Goal: Task Accomplishment & Management: Manage account settings

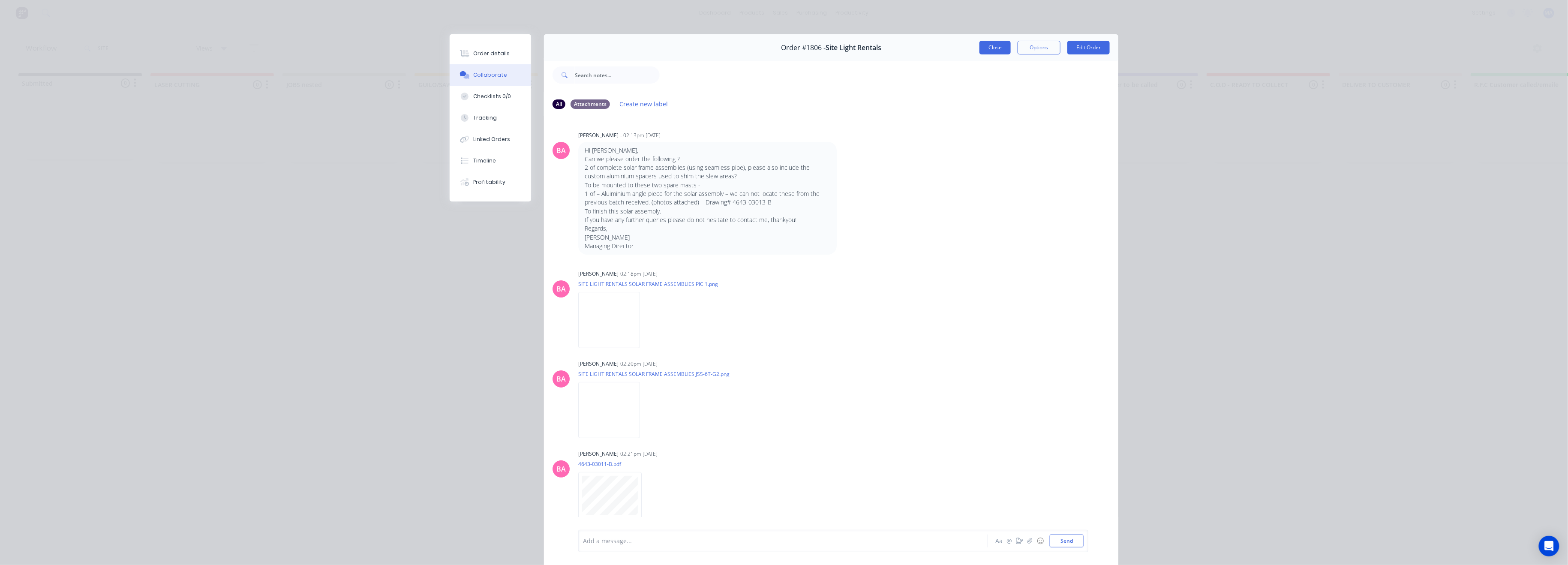
click at [986, 47] on button "Close" at bounding box center [994, 47] width 31 height 14
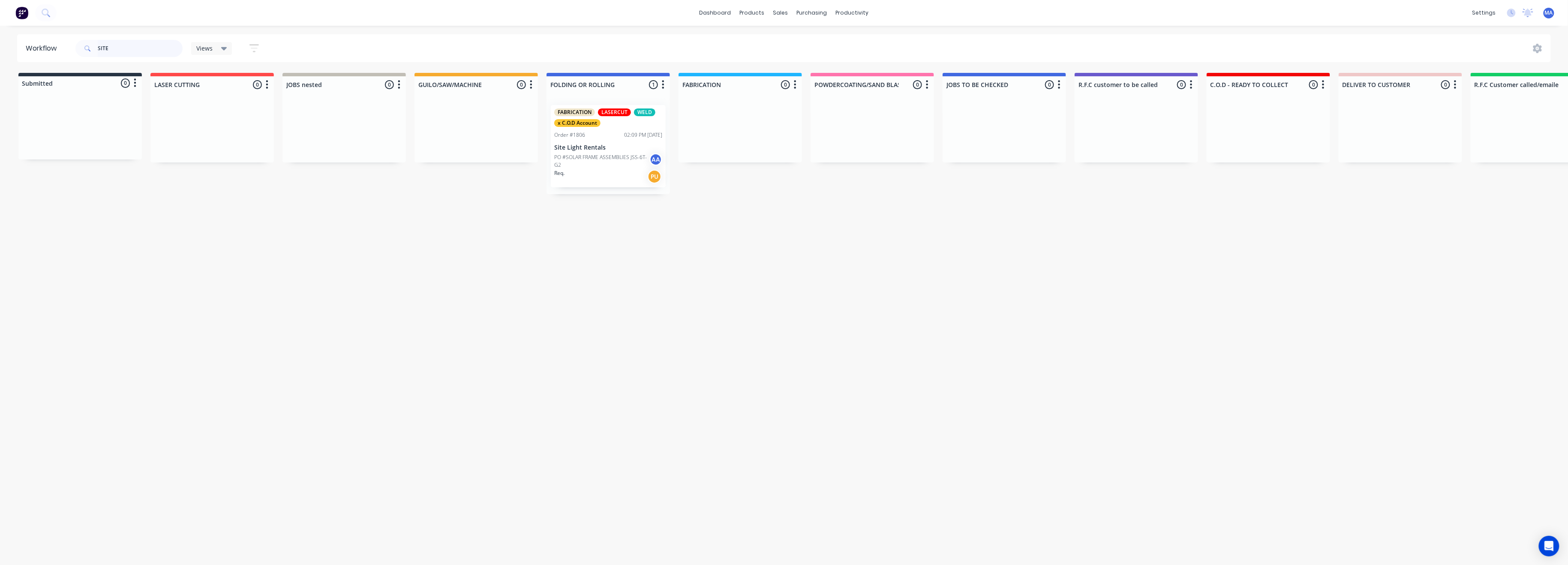
drag, startPoint x: 113, startPoint y: 47, endPoint x: 6, endPoint y: 147, distance: 146.5
click at [73, 64] on div "Workflow SITE Views Save new view None (Default) edit Show/Hide statuses Show l…" at bounding box center [784, 291] width 1568 height 513
type input "2999"
click at [214, 147] on p "PO #PO-1636 End Caps 4/5Inch" at bounding box center [195, 146] width 73 height 8
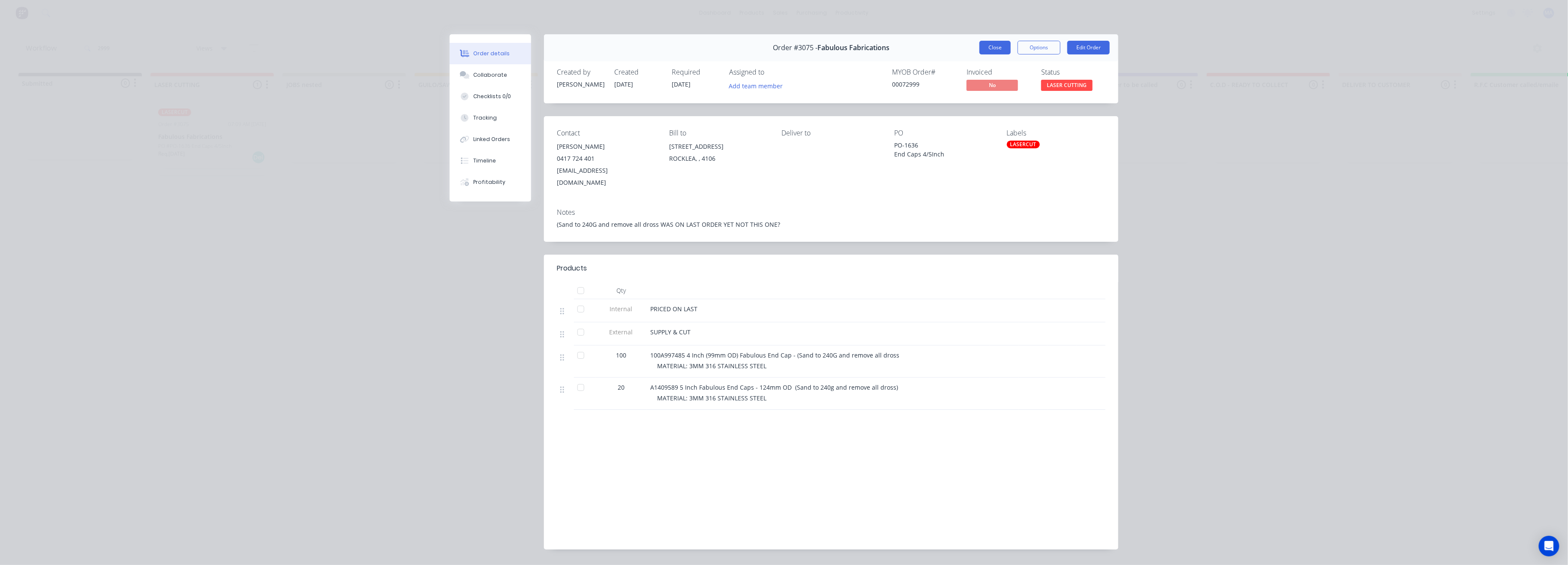
click at [998, 41] on button "Close" at bounding box center [994, 47] width 31 height 14
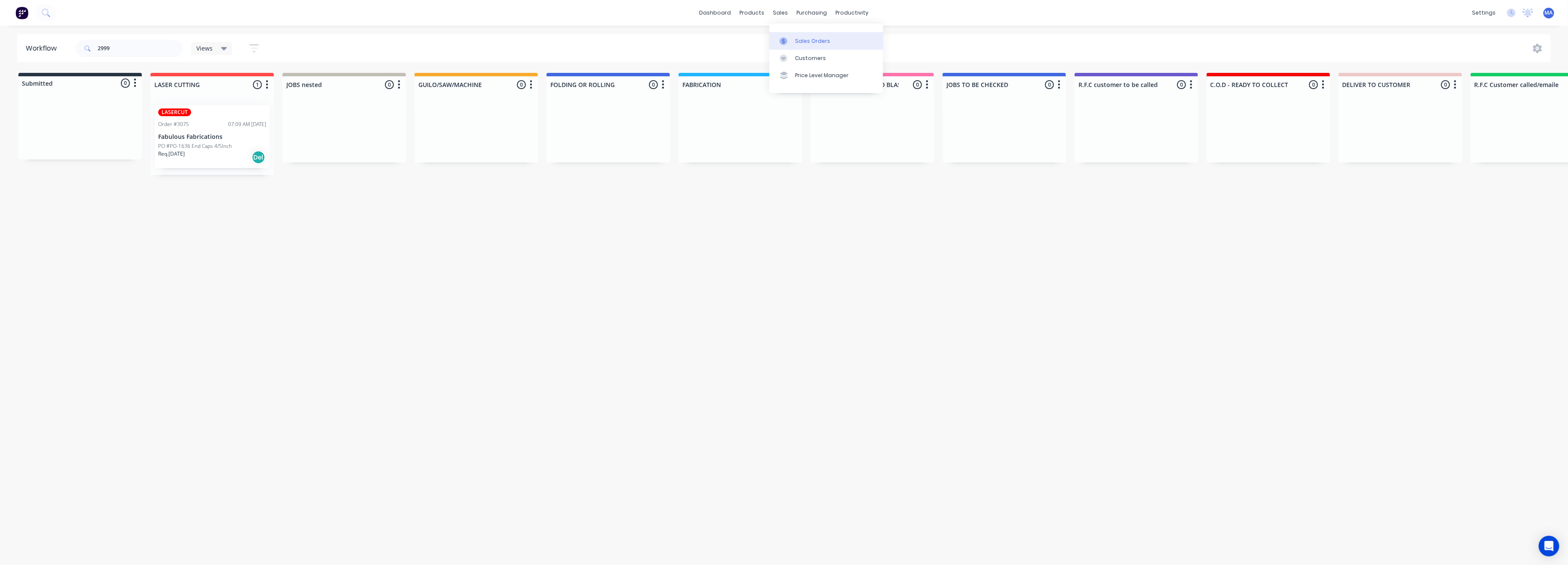
click at [811, 37] on div "Sales Orders" at bounding box center [813, 41] width 35 height 8
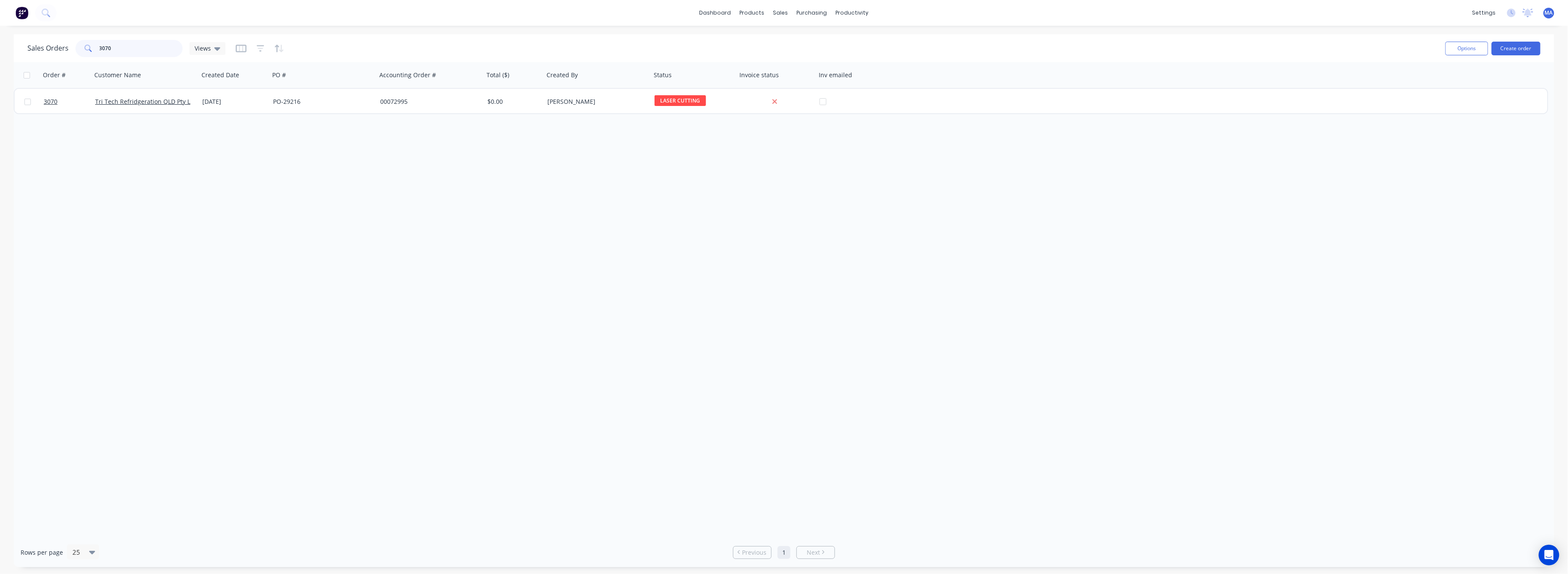
drag, startPoint x: 111, startPoint y: 50, endPoint x: 84, endPoint y: 54, distance: 27.3
click at [84, 53] on div "3070" at bounding box center [129, 49] width 107 height 17
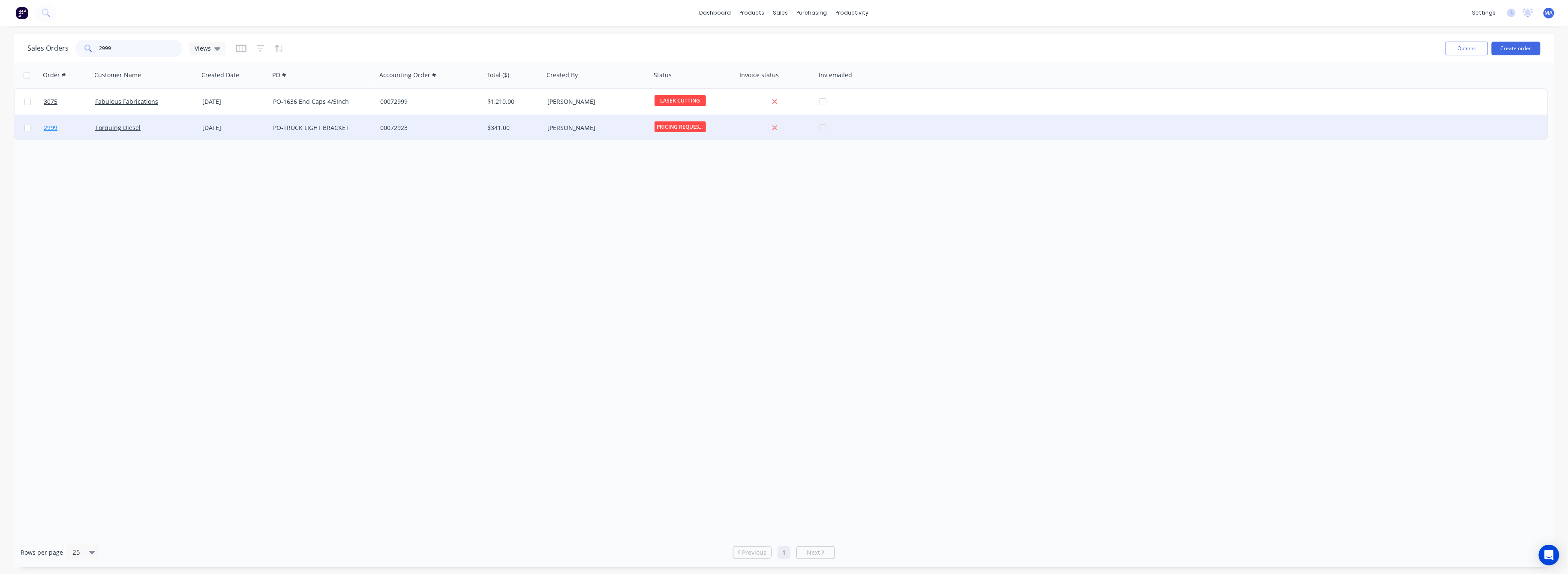
type input "2999"
click at [49, 127] on span "2999" at bounding box center [50, 128] width 14 height 9
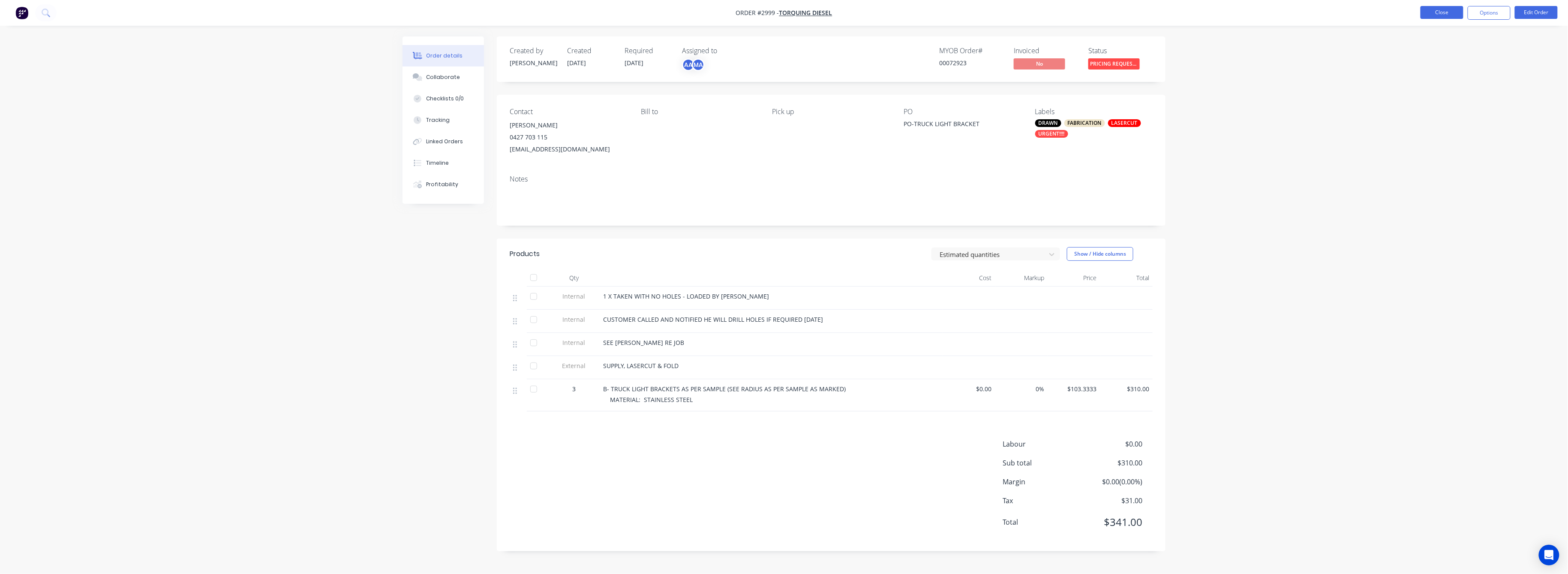
click at [1437, 13] on button "Close" at bounding box center [1442, 12] width 43 height 13
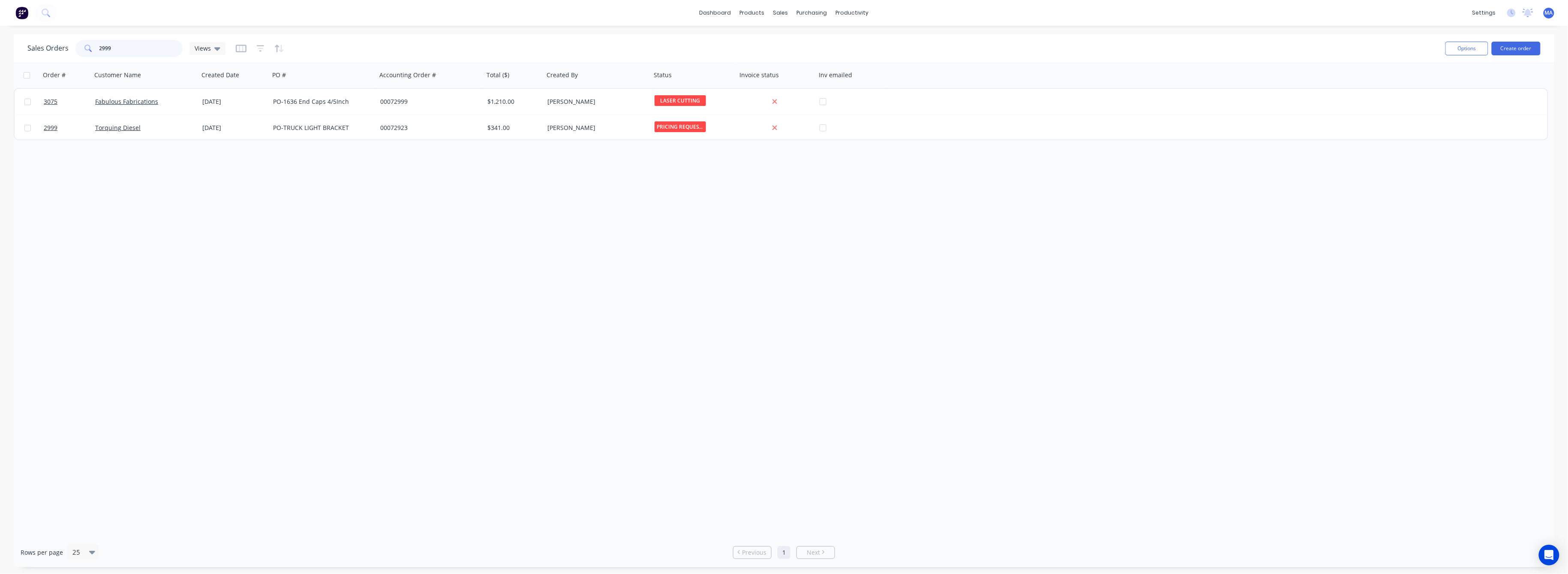
drag, startPoint x: 111, startPoint y: 47, endPoint x: 76, endPoint y: 57, distance: 36.4
click at [81, 52] on div "2999" at bounding box center [129, 49] width 107 height 17
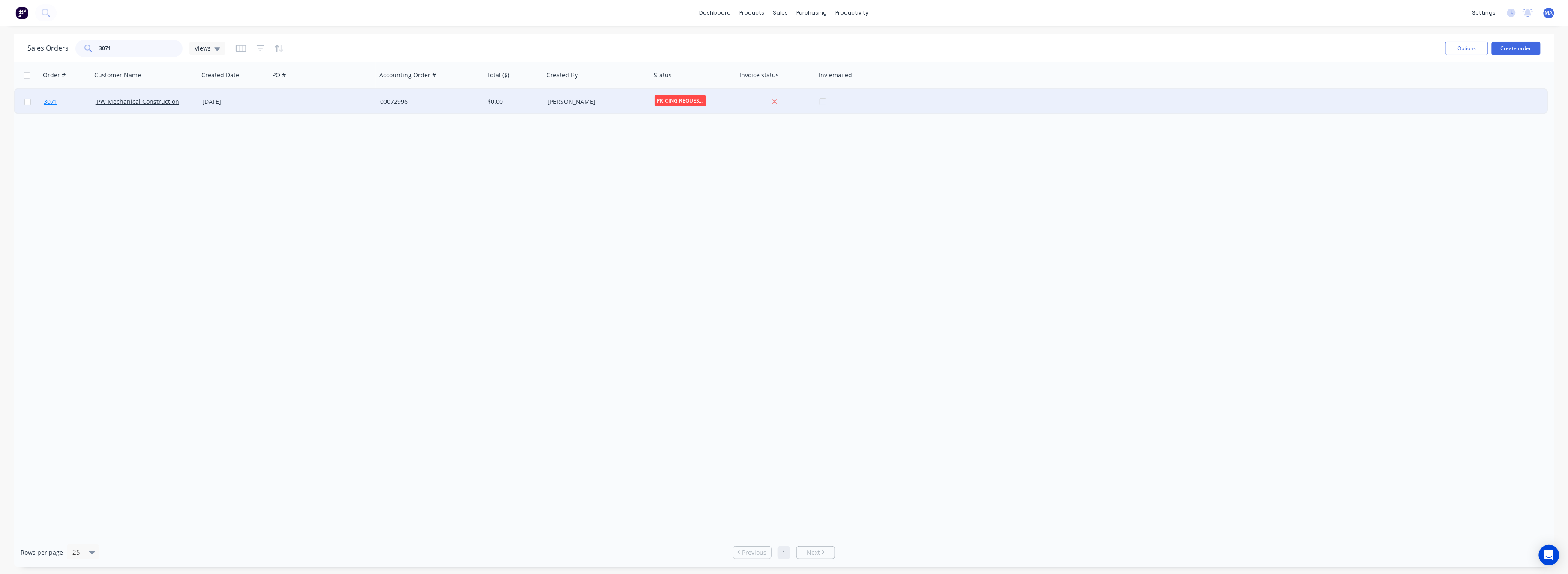
type input "3071"
click at [49, 99] on span "3071" at bounding box center [50, 102] width 14 height 9
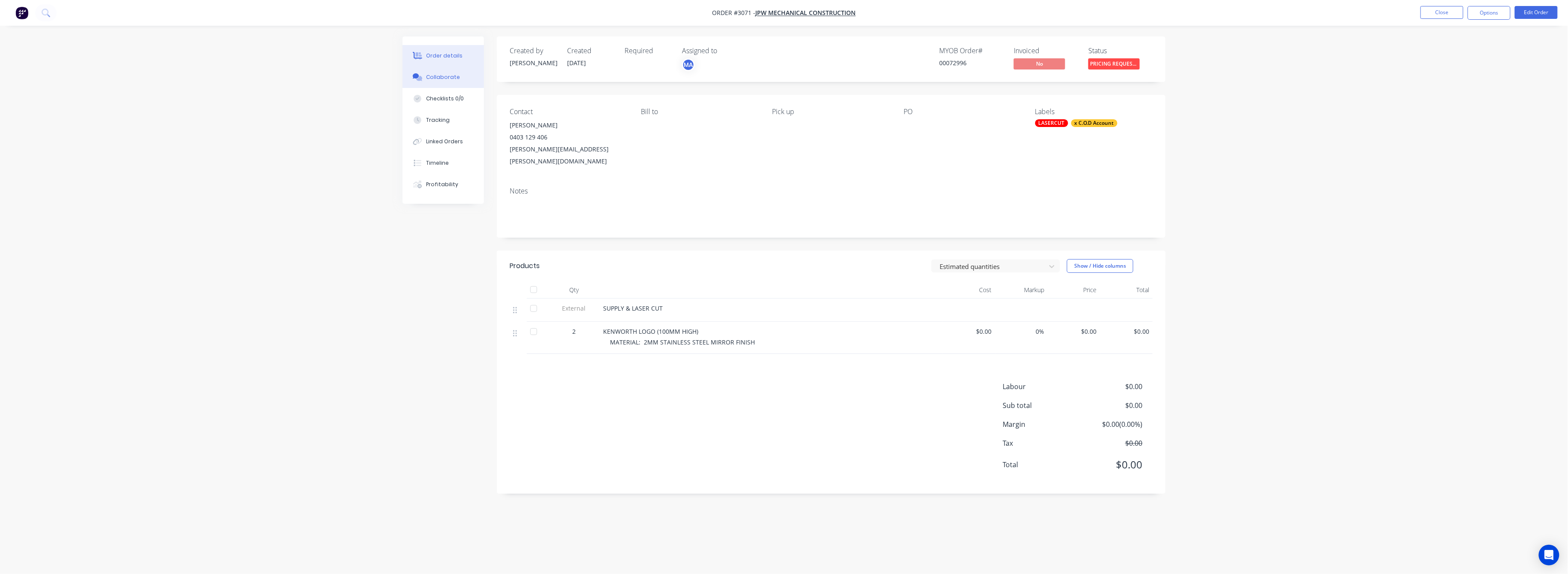
click at [448, 73] on div "Collaborate" at bounding box center [443, 77] width 34 height 8
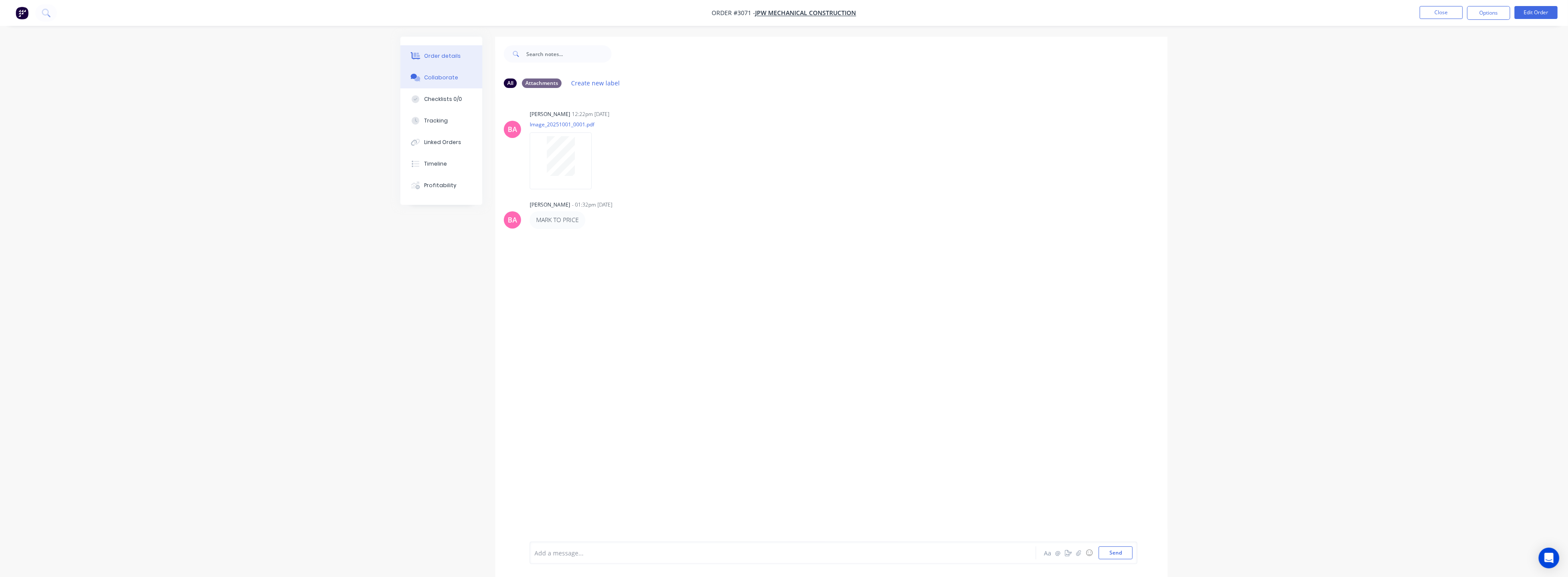
click at [438, 56] on div "Order details" at bounding box center [443, 56] width 37 height 8
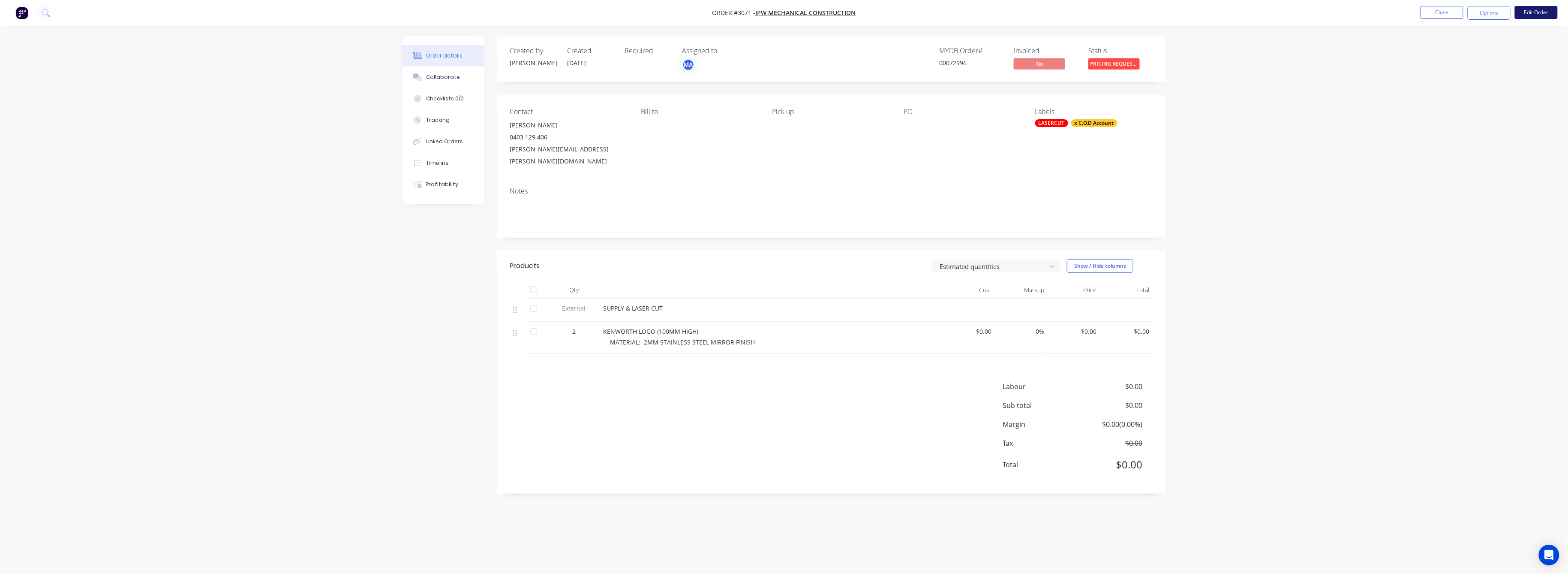
click at [1529, 12] on button "Edit Order" at bounding box center [1536, 12] width 43 height 13
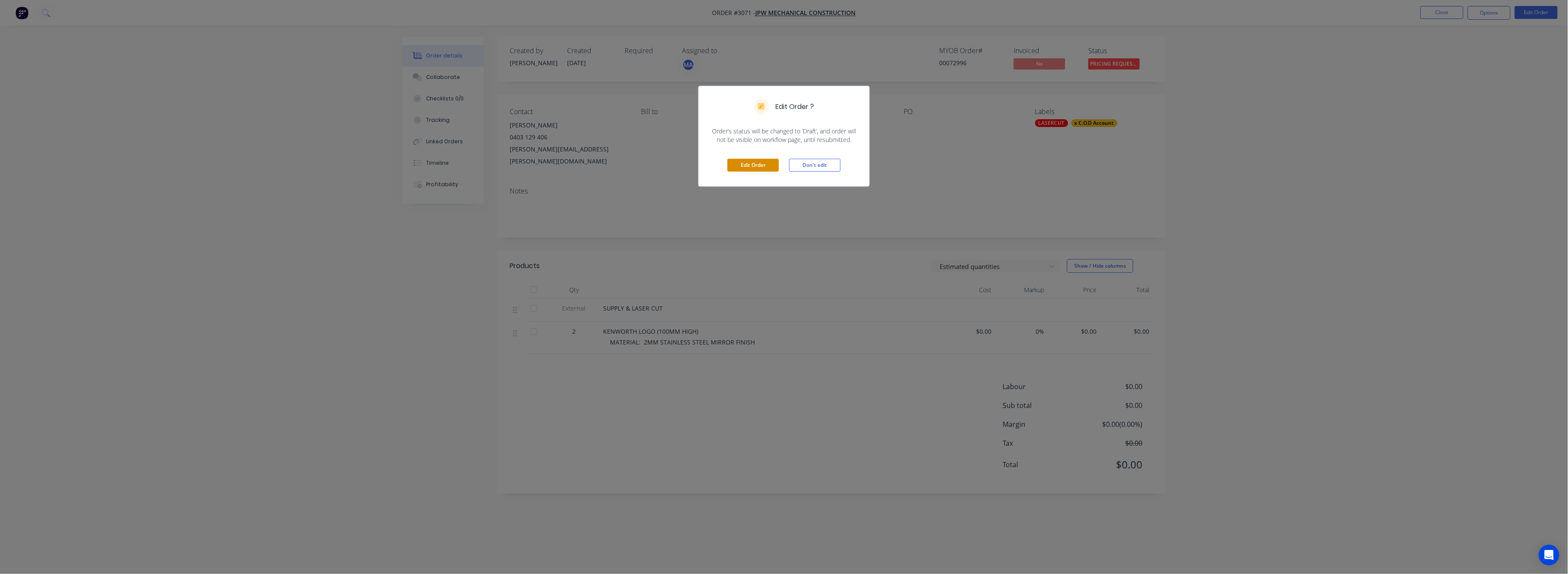
click at [748, 165] on button "Edit Order" at bounding box center [753, 165] width 52 height 13
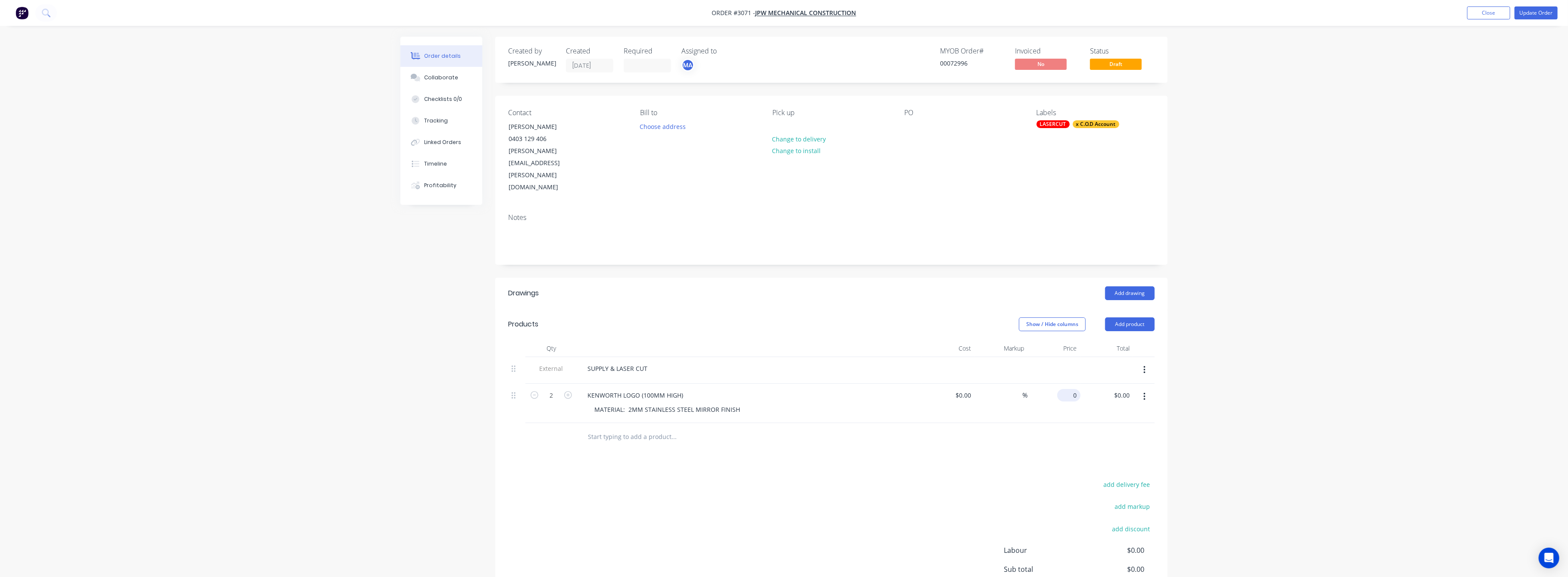
click at [1080, 389] on input "0" at bounding box center [1070, 395] width 20 height 12
type input "$80.00"
drag, startPoint x: 1287, startPoint y: 374, endPoint x: 1284, endPoint y: 371, distance: 4.2
click at [1287, 374] on div "Order details Collaborate Checklists 0/0 Tracking Linked Orders Timeline Profit…" at bounding box center [784, 336] width 1568 height 671
drag, startPoint x: 1121, startPoint y: 362, endPoint x: 1138, endPoint y: 367, distance: 17.7
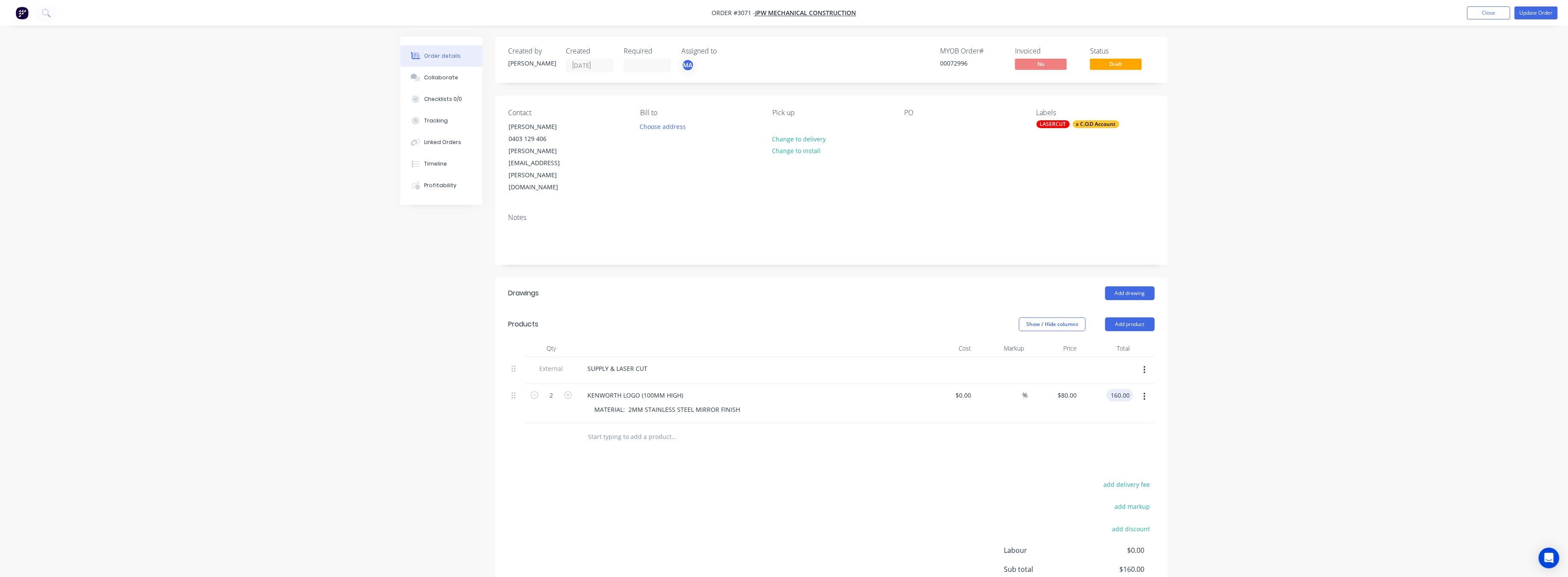
click at [1123, 389] on input "160.00" at bounding box center [1121, 395] width 23 height 12
drag, startPoint x: 1129, startPoint y: 359, endPoint x: 1113, endPoint y: 372, distance: 20.6
click at [1118, 384] on div "1 1" at bounding box center [1107, 404] width 53 height 39
type input "80"
type input "$40.00"
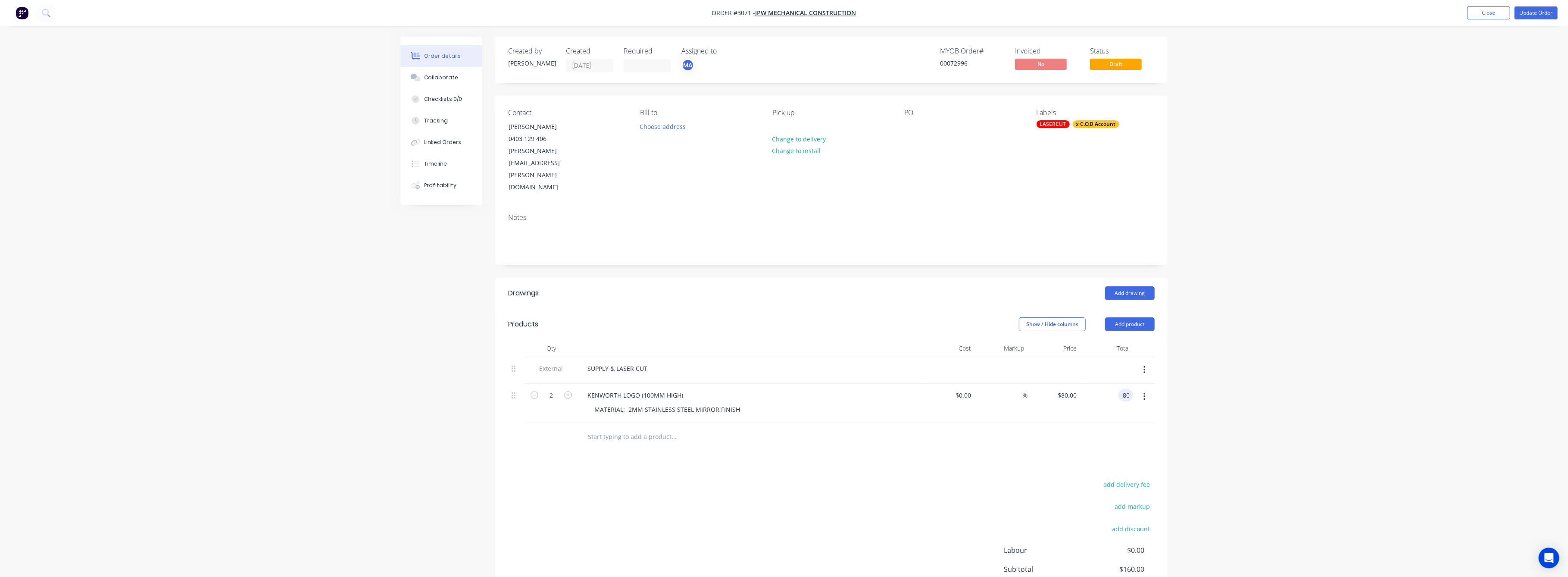
type input "$80.00"
click at [1308, 355] on div "Order details Collaborate Checklists 0/0 Tracking Linked Orders Timeline Profit…" at bounding box center [784, 336] width 1568 height 671
click at [1537, 14] on button "Update Order" at bounding box center [1536, 13] width 43 height 13
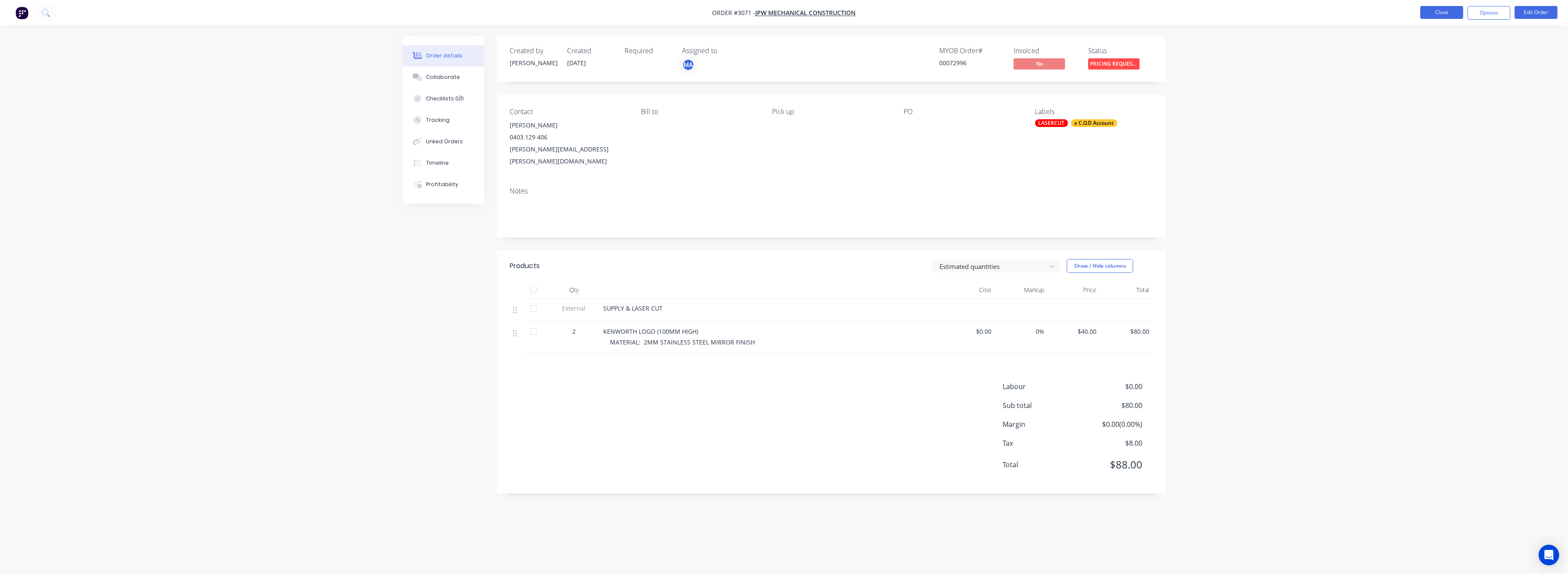
click at [1445, 10] on button "Close" at bounding box center [1442, 12] width 43 height 13
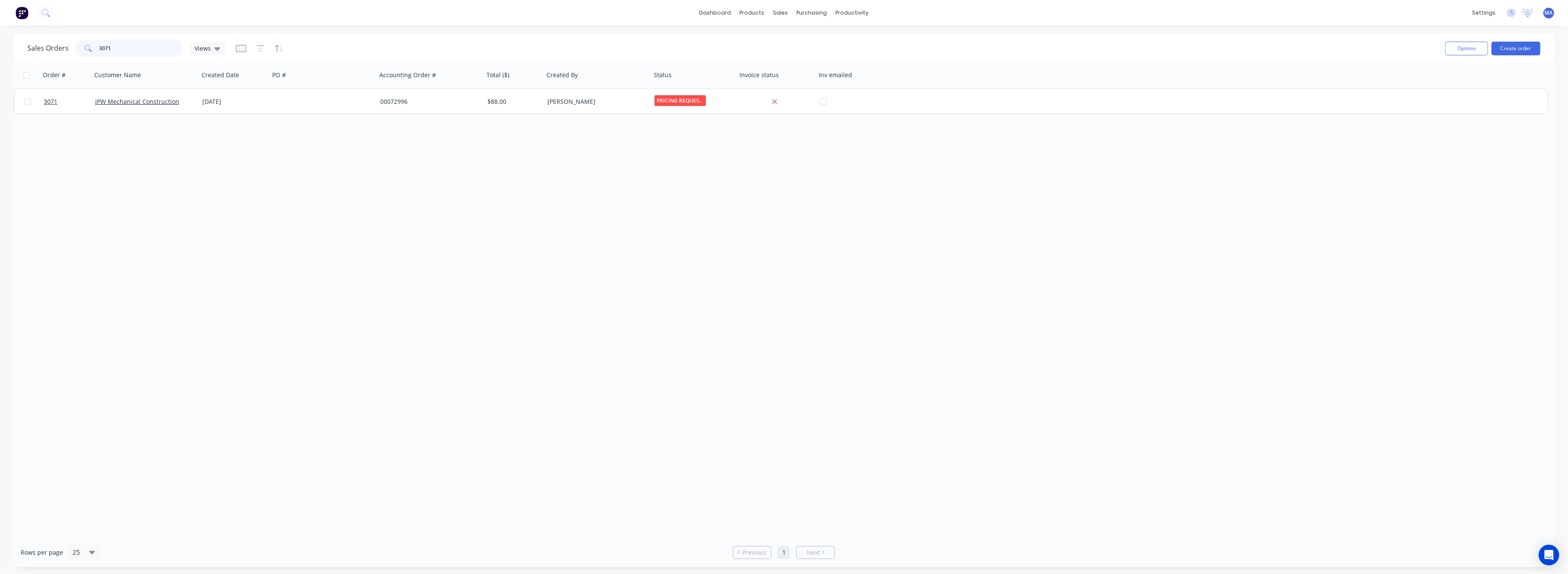
drag, startPoint x: 118, startPoint y: 49, endPoint x: 63, endPoint y: 73, distance: 60.0
click at [87, 49] on div "3071" at bounding box center [129, 49] width 107 height 17
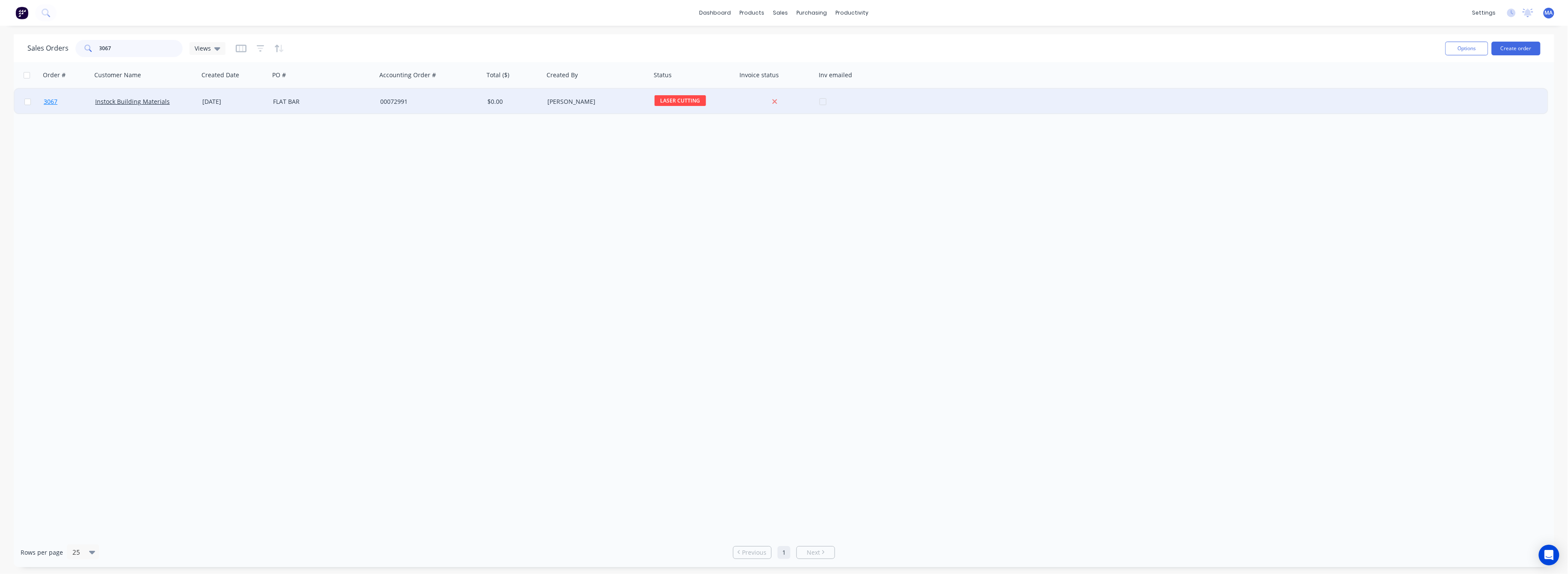
type input "3067"
click at [54, 101] on span "3067" at bounding box center [50, 102] width 14 height 9
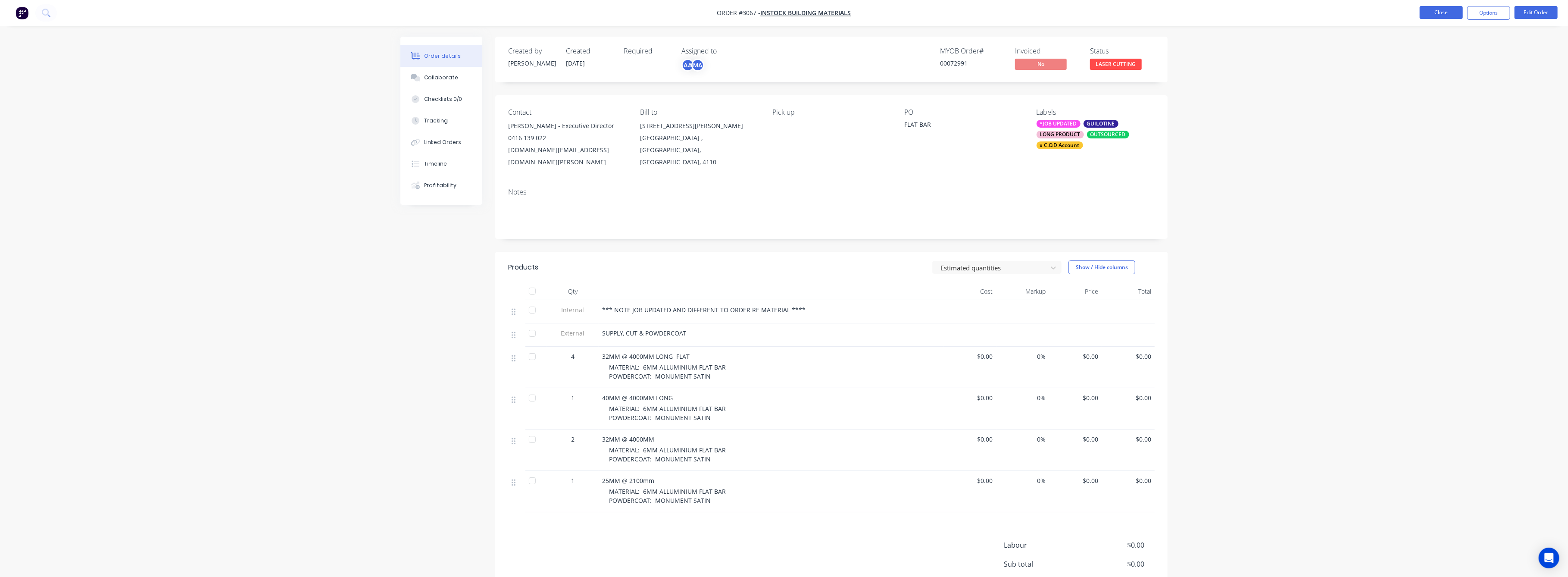
click at [1436, 10] on button "Close" at bounding box center [1441, 12] width 43 height 13
